Goal: Task Accomplishment & Management: Use online tool/utility

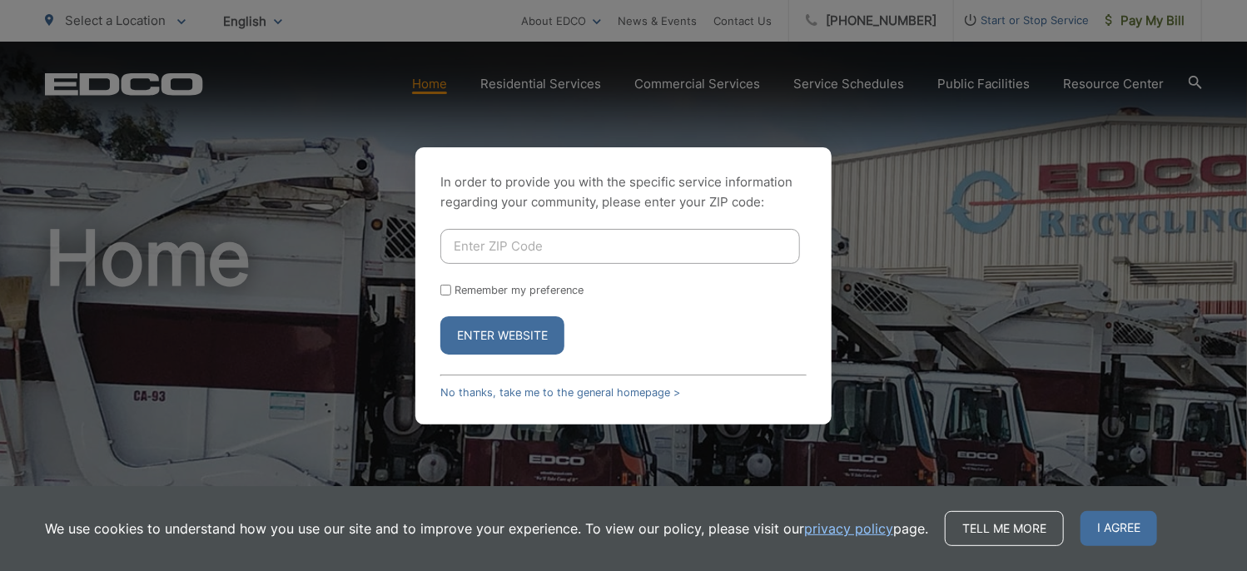
click at [514, 237] on input "Enter ZIP Code" at bounding box center [619, 246] width 359 height 35
type input "92078"
click at [477, 327] on button "Enter Website" at bounding box center [502, 335] width 124 height 38
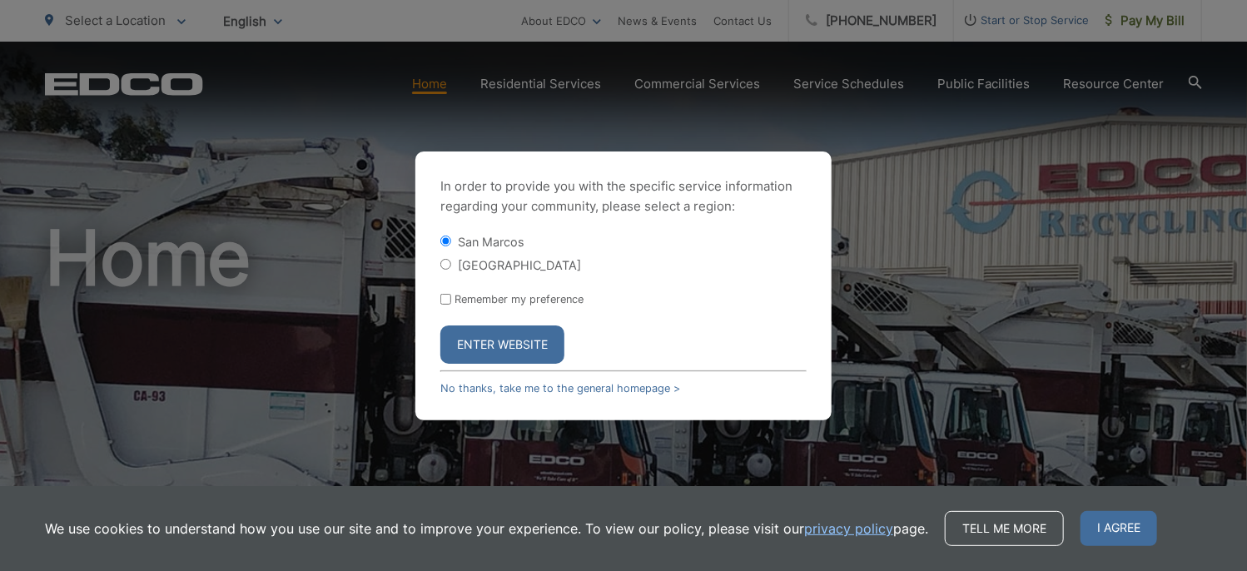
click at [493, 332] on button "Enter Website" at bounding box center [502, 344] width 124 height 38
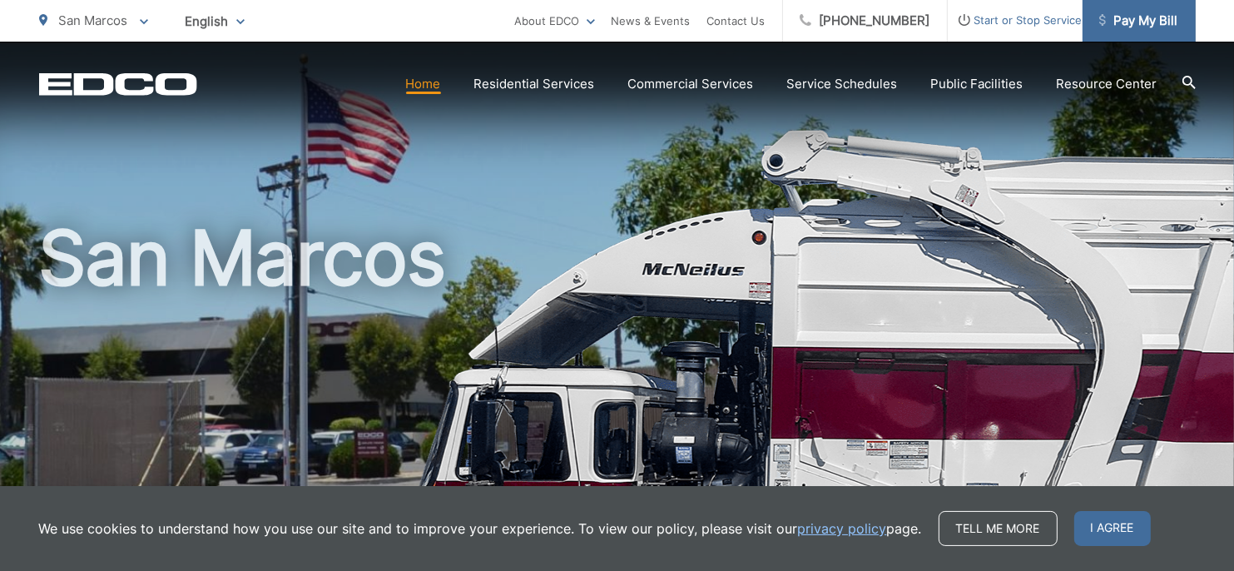
click at [1138, 14] on span "Pay My Bill" at bounding box center [1138, 21] width 79 height 20
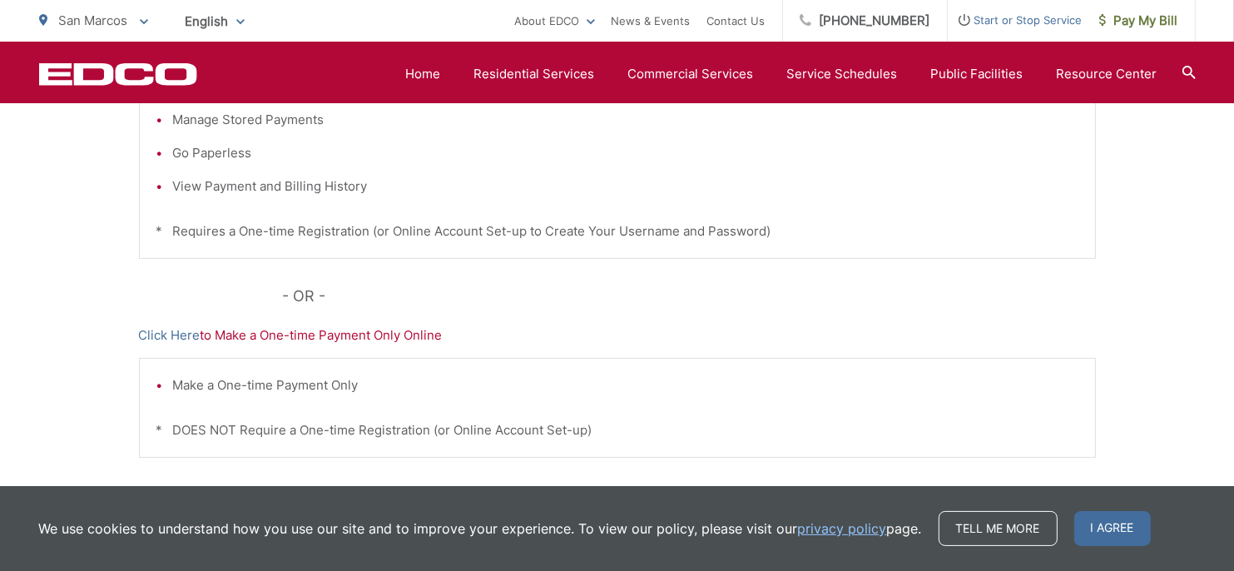
scroll to position [499, 0]
click at [180, 333] on link "Click Here" at bounding box center [170, 334] width 62 height 20
